Goal: Task Accomplishment & Management: Use online tool/utility

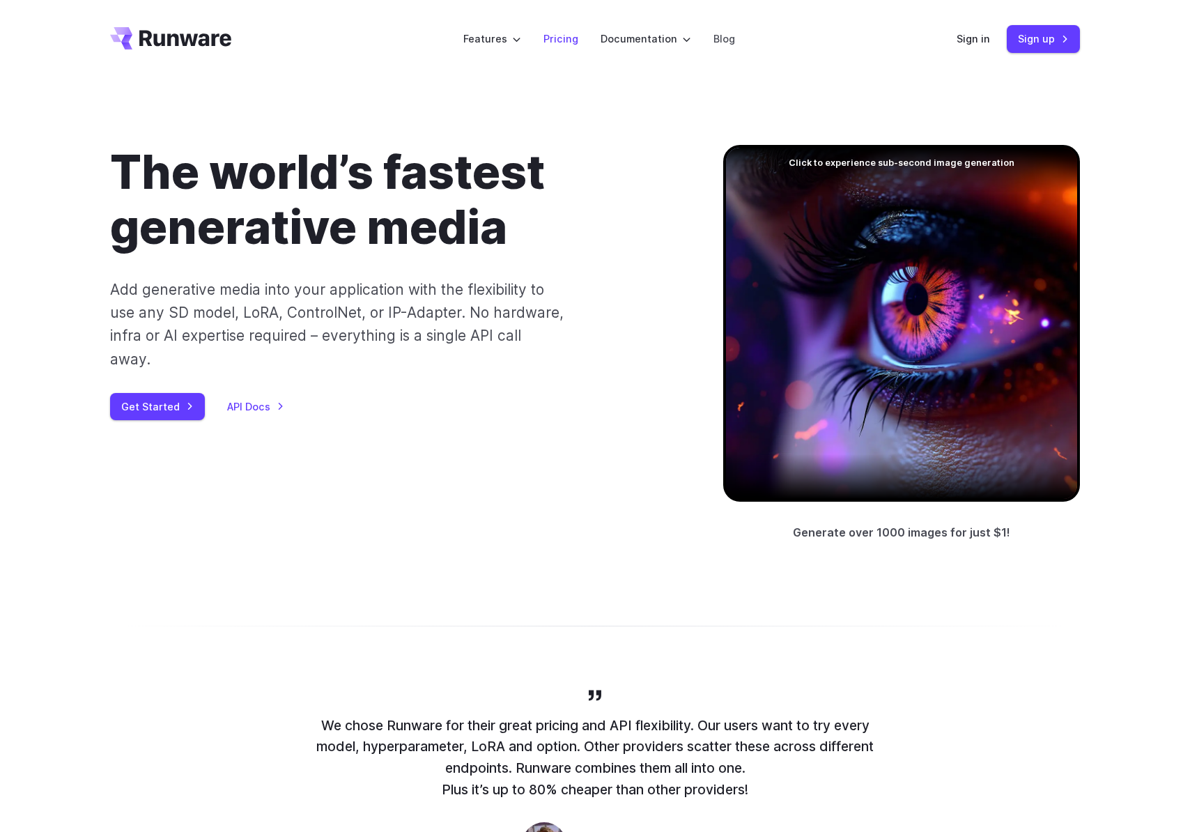
click at [560, 39] on link "Pricing" at bounding box center [561, 39] width 35 height 16
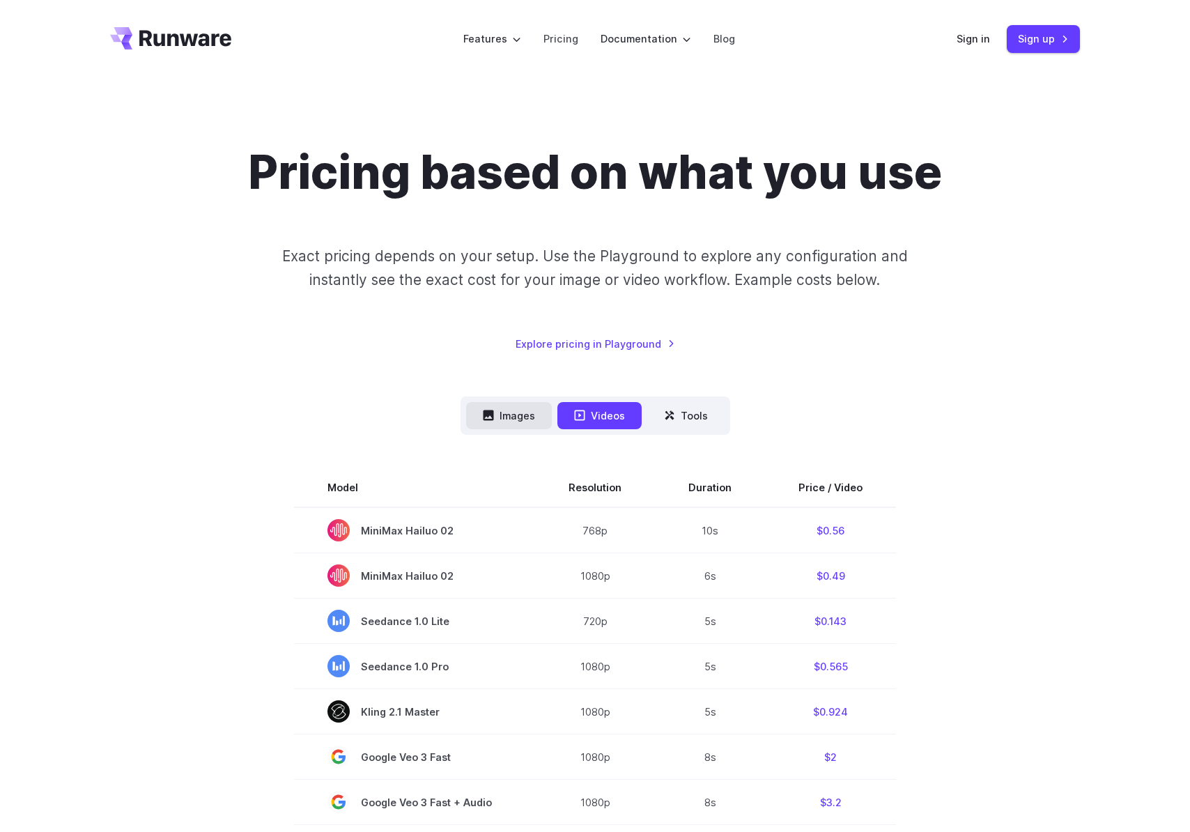
drag, startPoint x: 510, startPoint y: 411, endPoint x: 583, endPoint y: 413, distance: 72.5
click at [510, 411] on button "Images" at bounding box center [509, 415] width 86 height 27
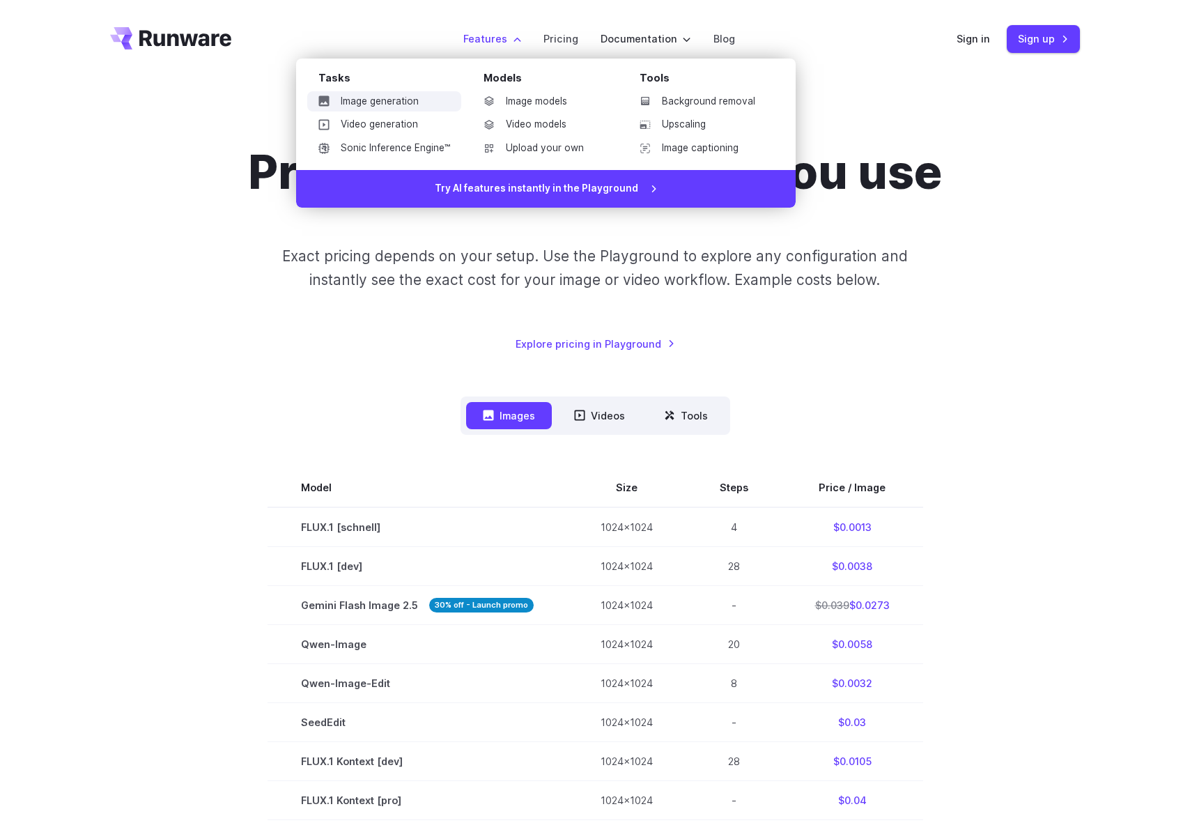
click at [420, 102] on link "Image generation" at bounding box center [384, 101] width 154 height 21
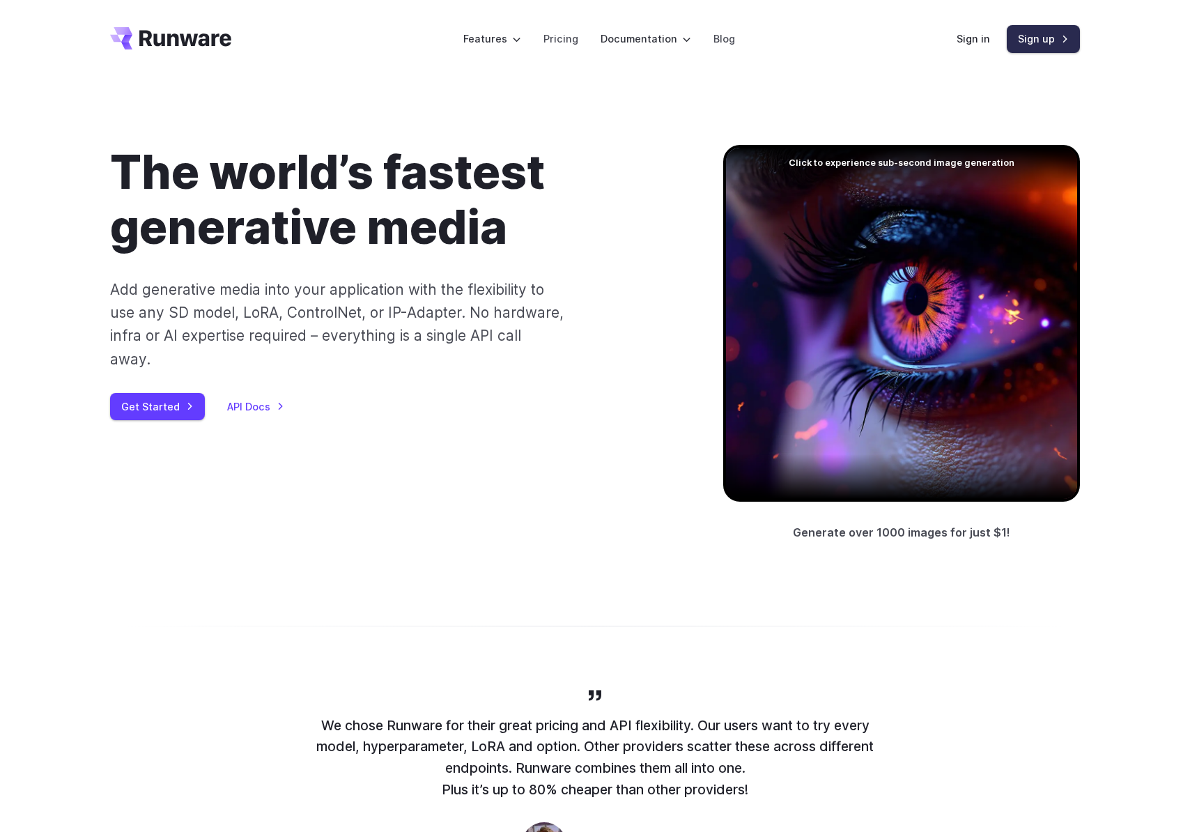
click at [1032, 44] on link "Sign up" at bounding box center [1043, 38] width 73 height 27
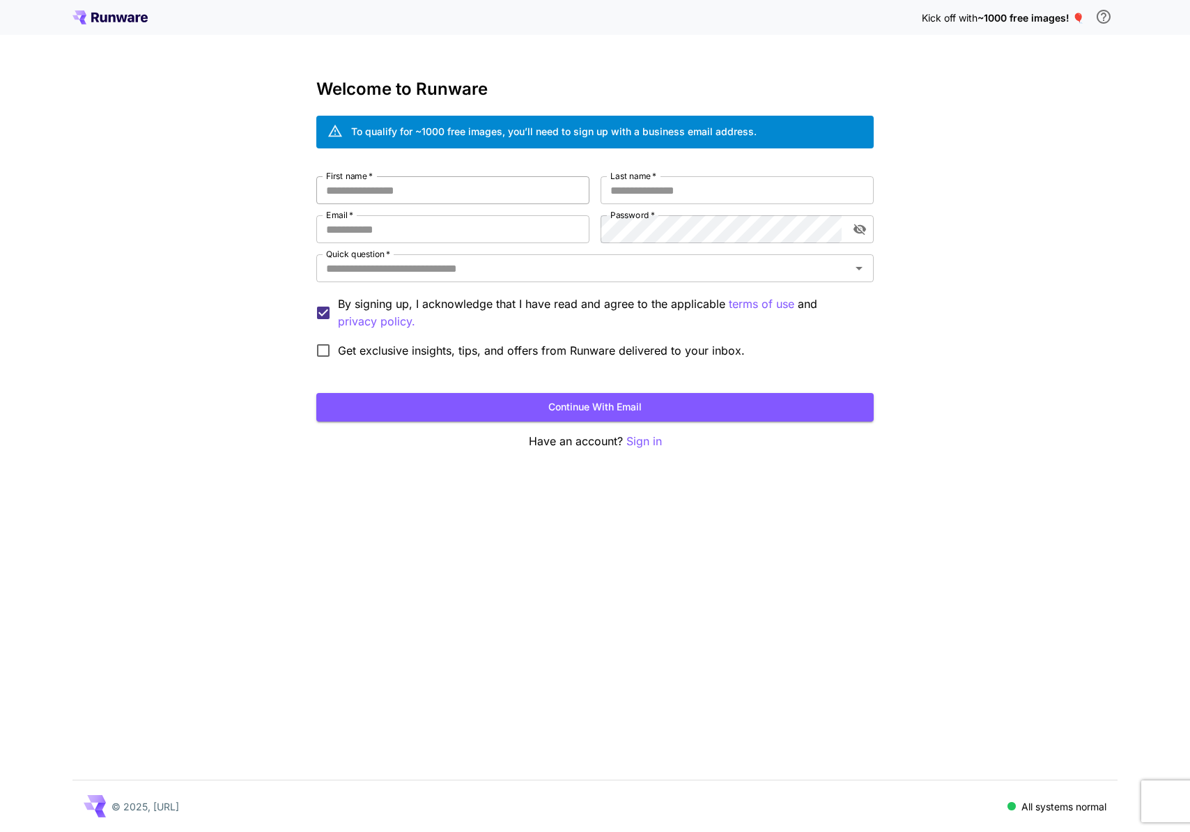
click at [462, 190] on input "First name   *" at bounding box center [452, 190] width 273 height 28
type input "****"
type input "*********"
type input "*"
type input "**********"
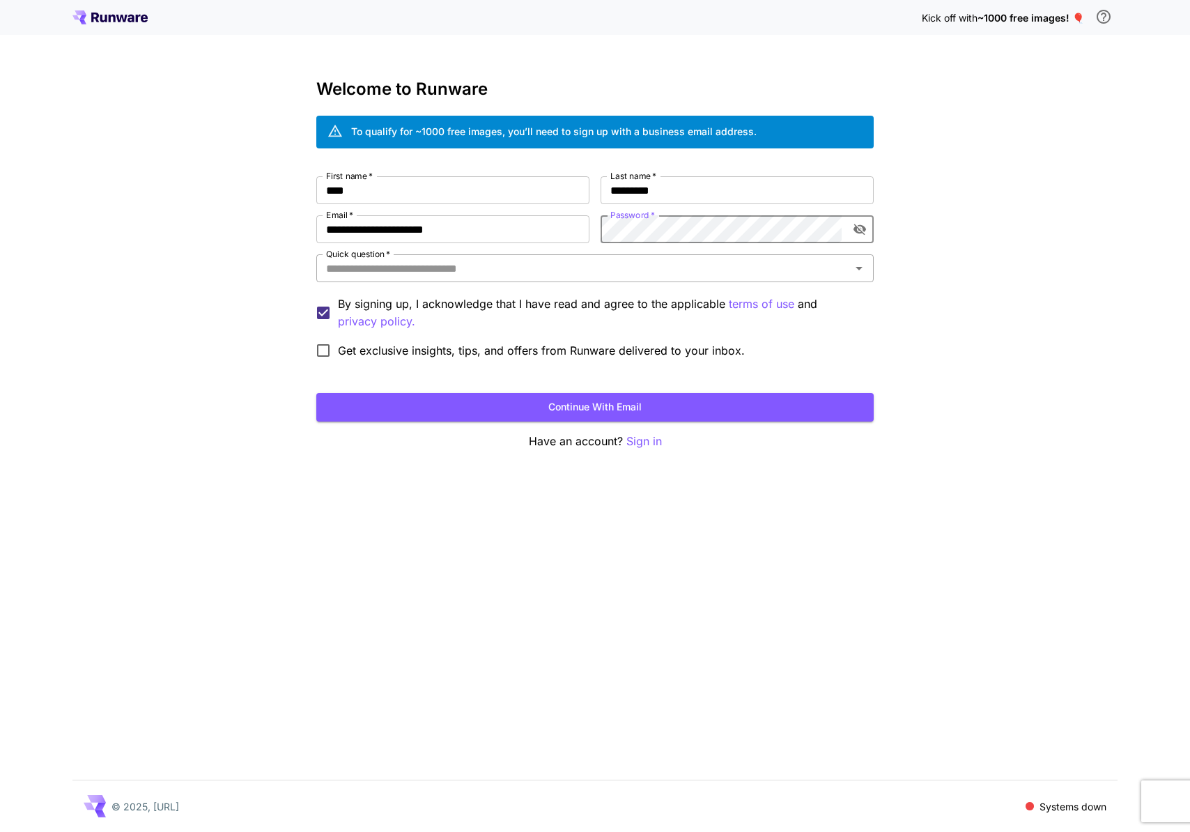
click at [570, 272] on input "Quick question   *" at bounding box center [584, 269] width 526 height 20
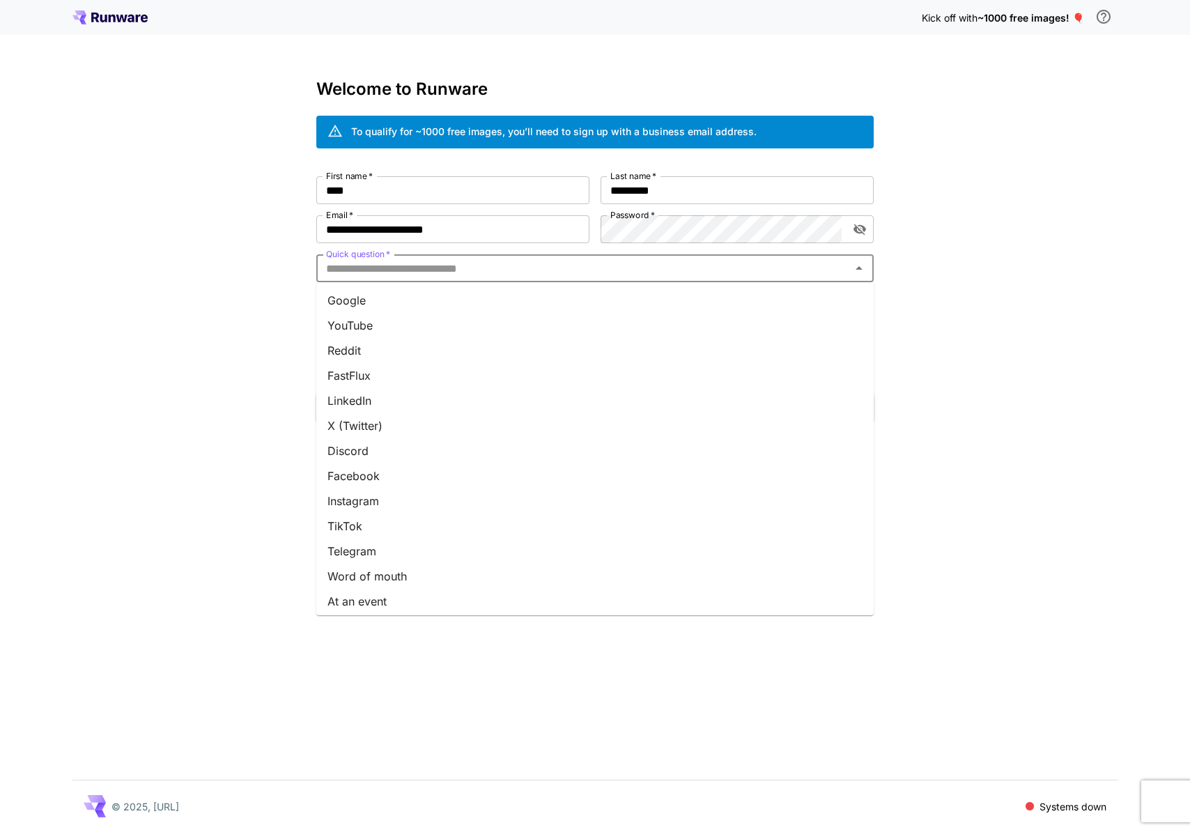
click at [552, 301] on li "Google" at bounding box center [595, 300] width 558 height 25
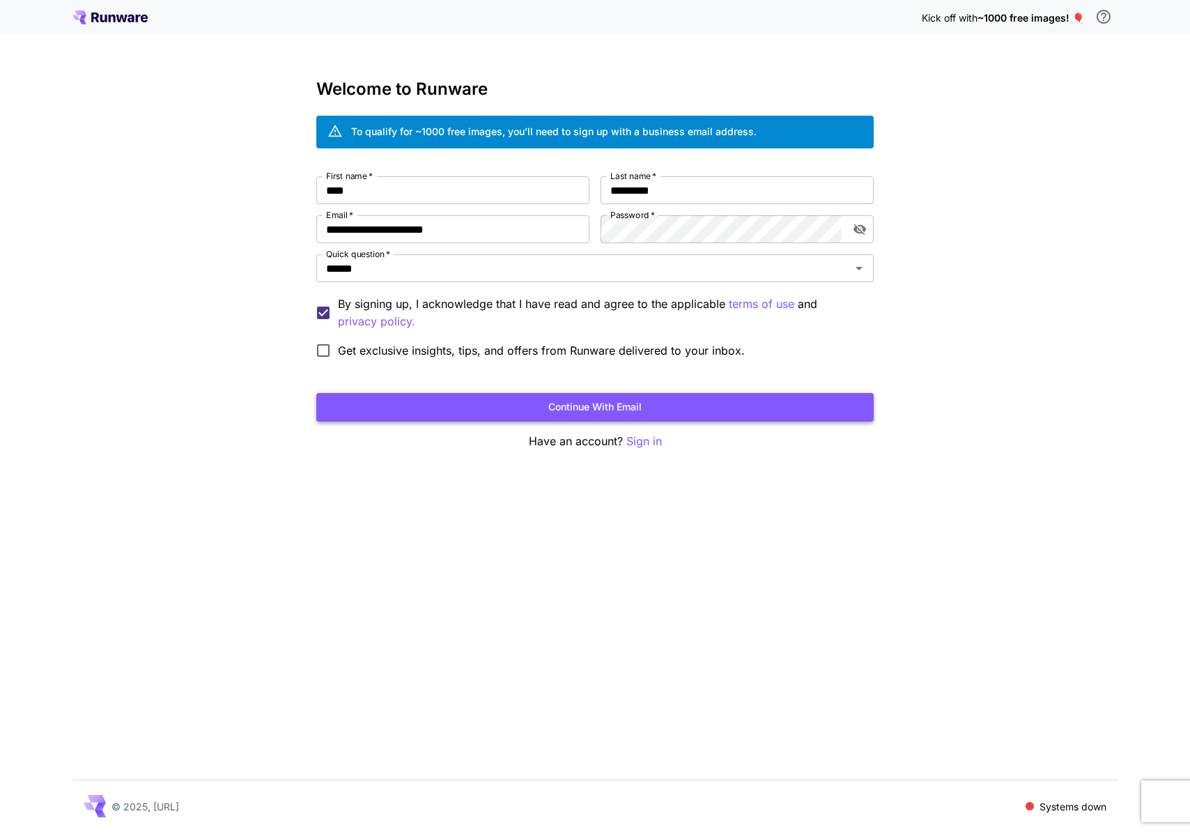
click at [538, 407] on button "Continue with email" at bounding box center [595, 407] width 558 height 29
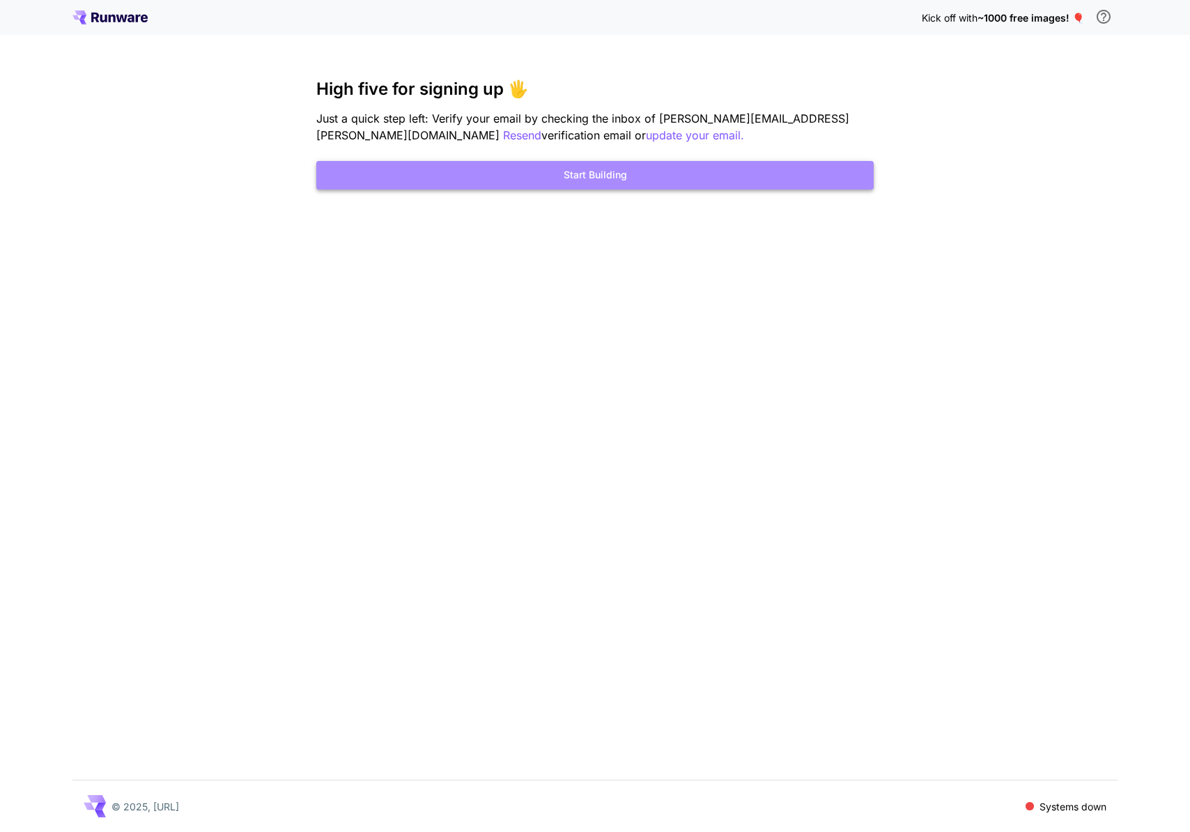
click at [594, 173] on button "Start Building" at bounding box center [595, 175] width 558 height 29
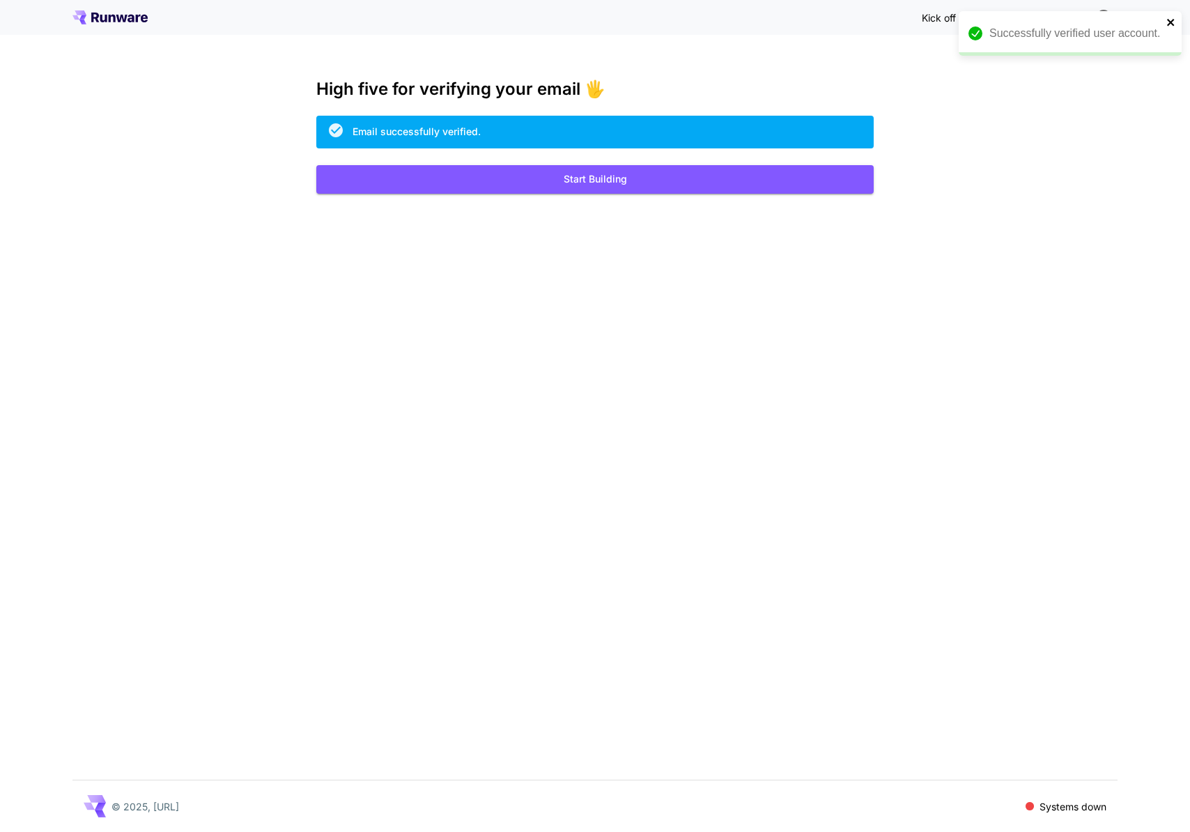
click at [1170, 19] on icon "close" at bounding box center [1172, 22] width 10 height 11
click at [634, 178] on button "Start Building" at bounding box center [595, 179] width 558 height 29
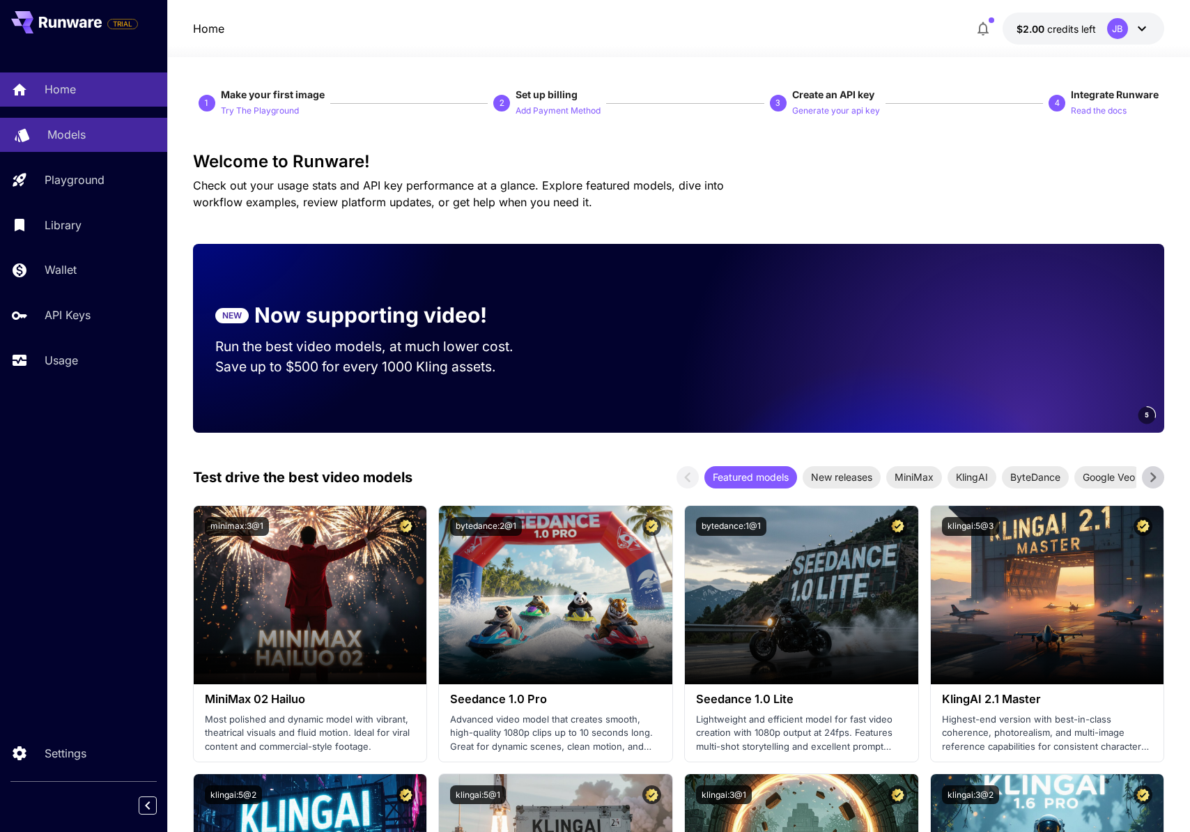
click at [70, 141] on p "Models" at bounding box center [66, 134] width 38 height 17
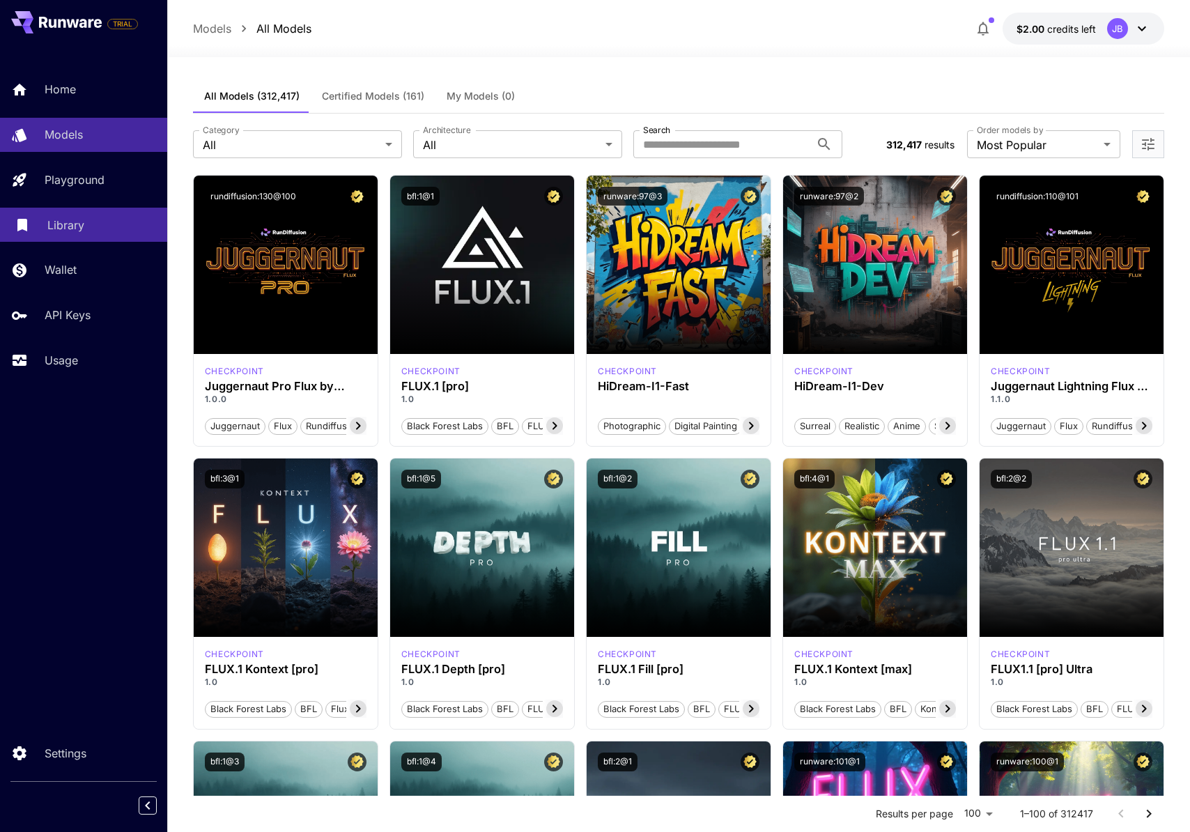
click at [59, 221] on p "Library" at bounding box center [65, 225] width 37 height 17
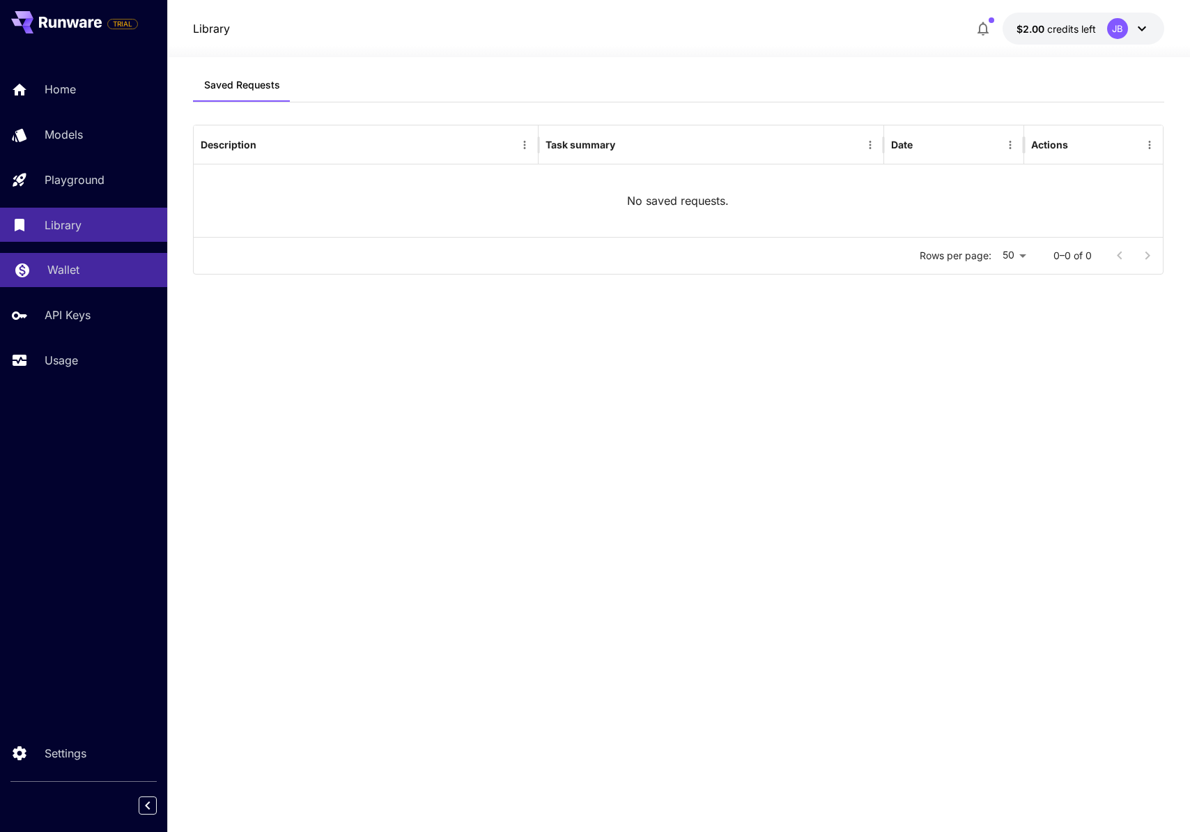
click at [70, 270] on p "Wallet" at bounding box center [63, 269] width 32 height 17
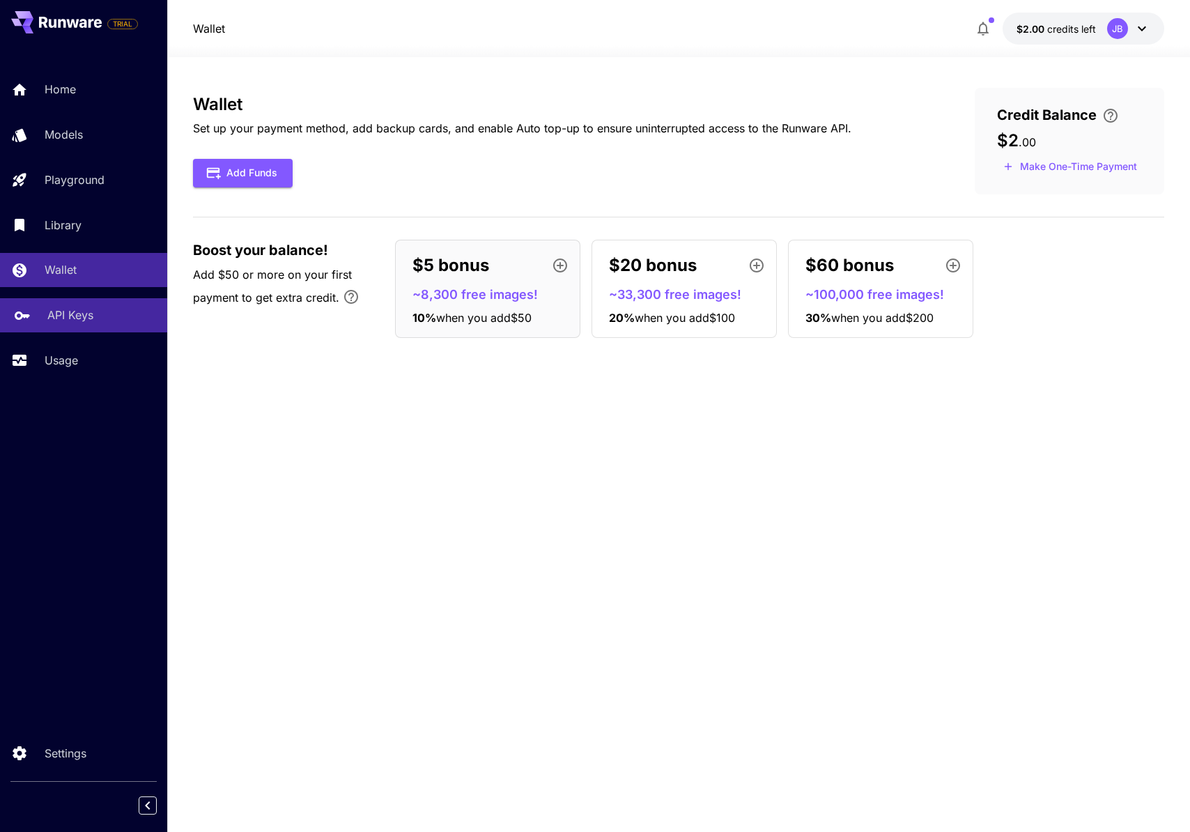
click at [84, 318] on p "API Keys" at bounding box center [70, 315] width 46 height 17
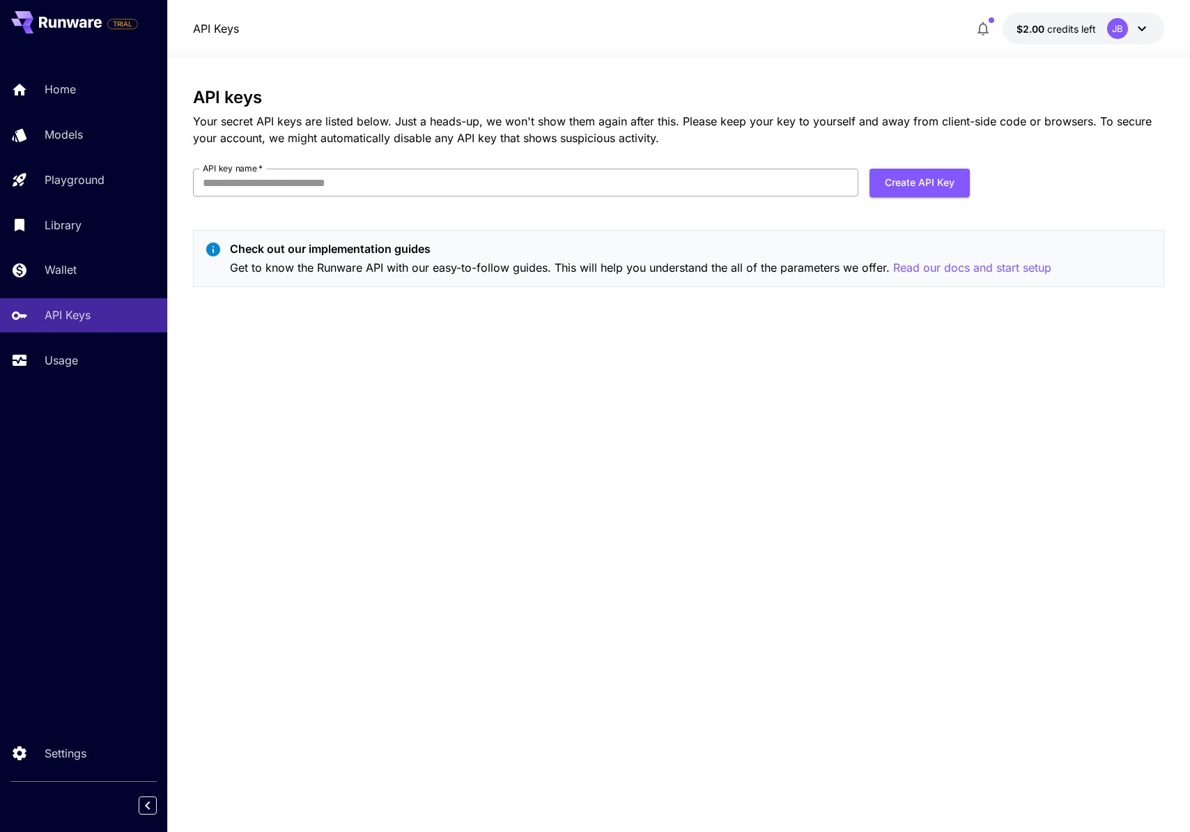
click at [283, 180] on input "API key name   *" at bounding box center [526, 183] width 666 height 28
type input "**********"
click at [898, 178] on button "Create API Key" at bounding box center [920, 183] width 100 height 29
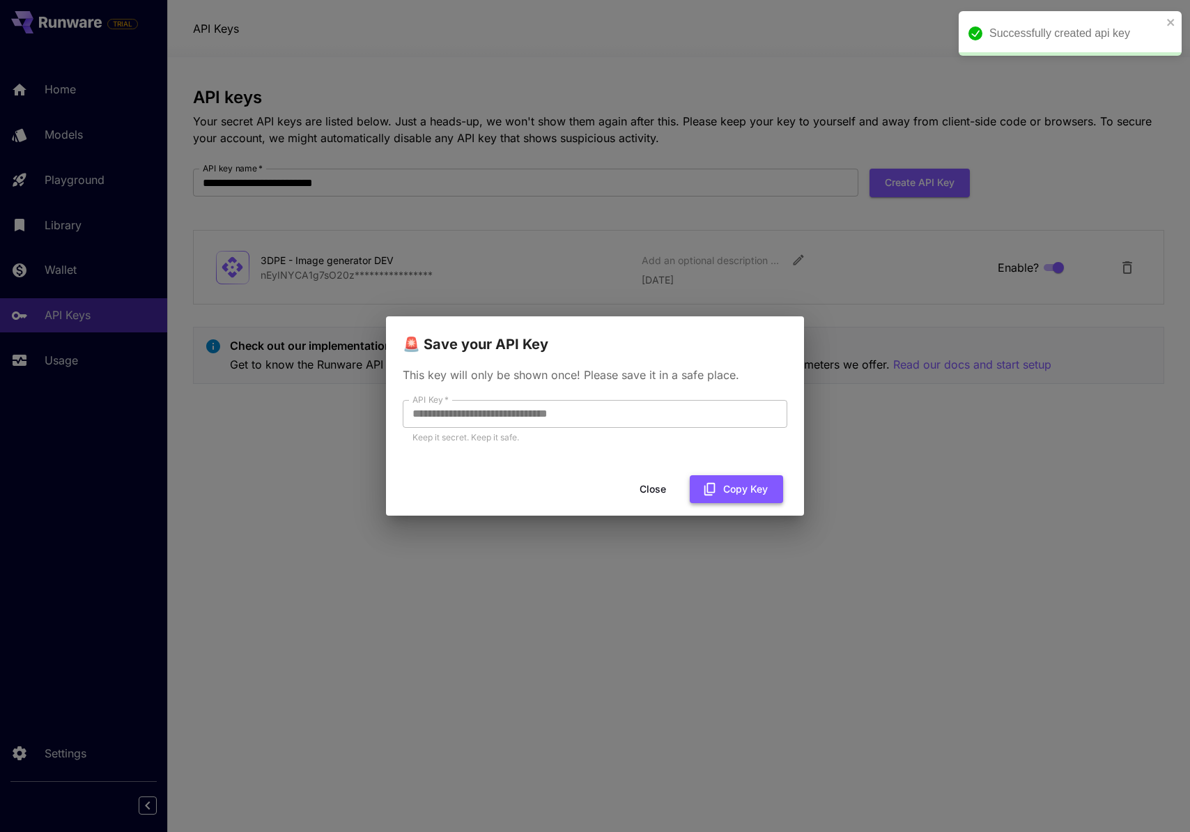
click at [733, 486] on button "Copy Key" at bounding box center [736, 489] width 93 height 29
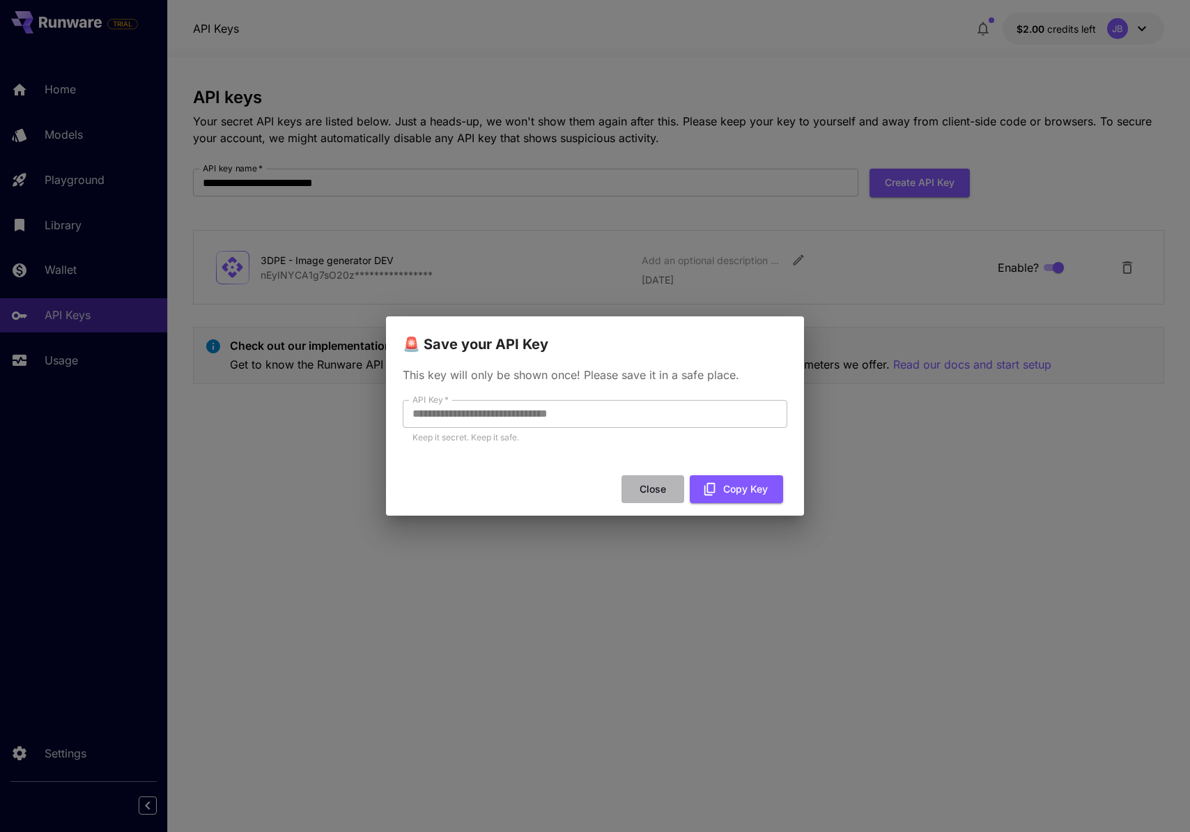
click at [648, 489] on button "Close" at bounding box center [653, 489] width 63 height 29
